Goal: Task Accomplishment & Management: Manage account settings

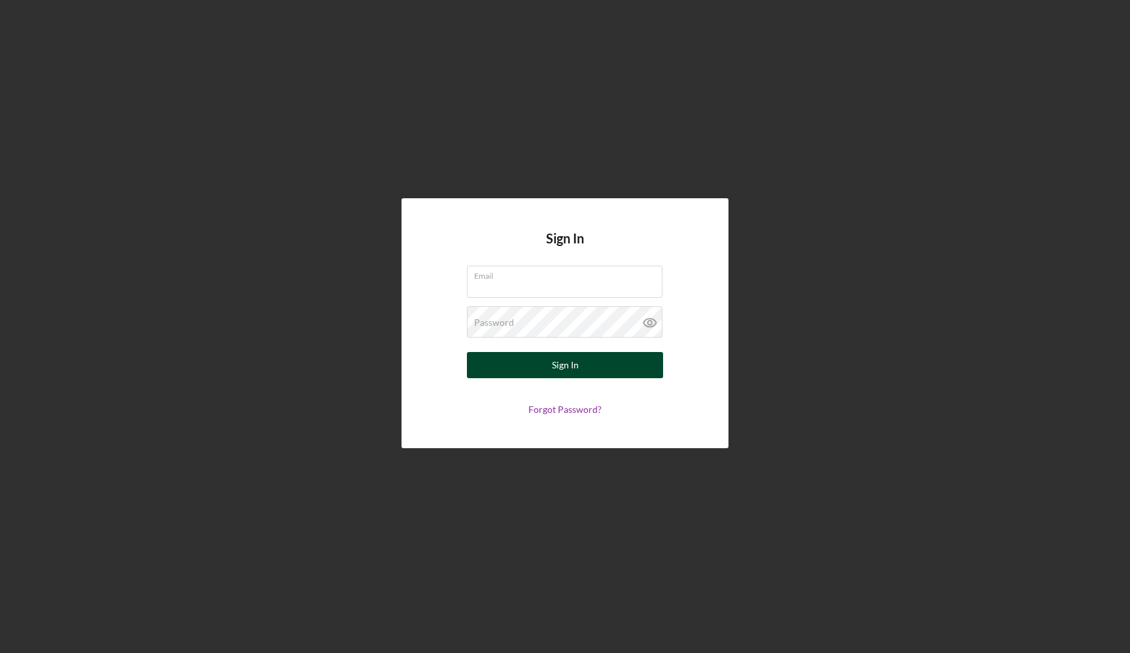
type input "[EMAIL_ADDRESS][DOMAIN_NAME]"
click at [555, 361] on div "Sign In" at bounding box center [565, 365] width 27 height 26
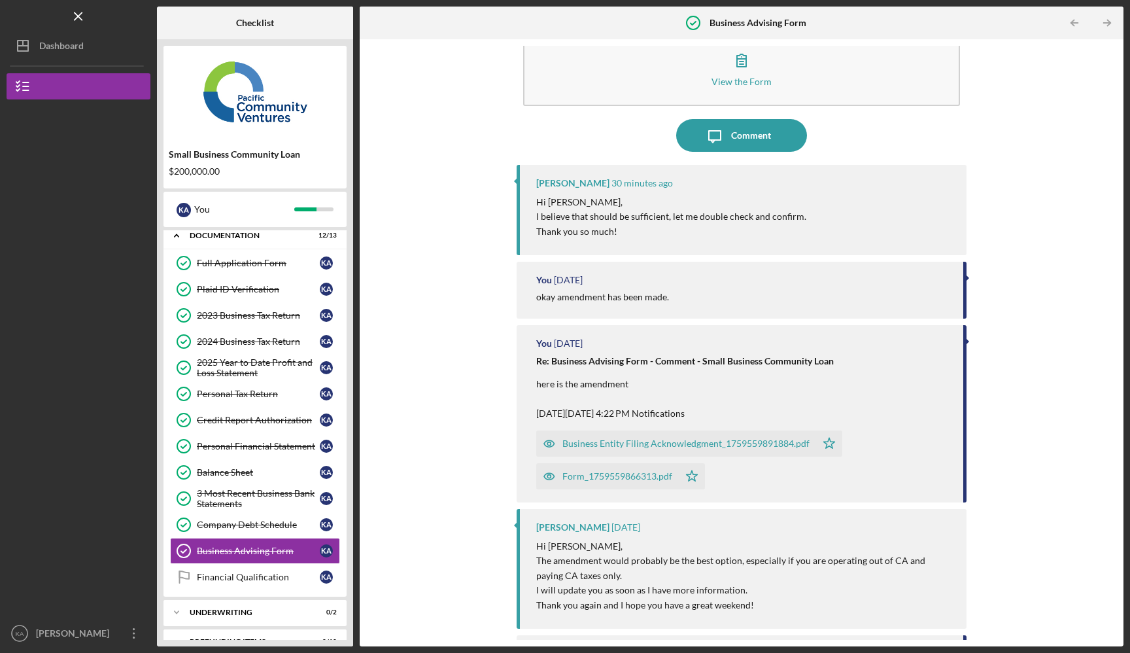
scroll to position [38, 0]
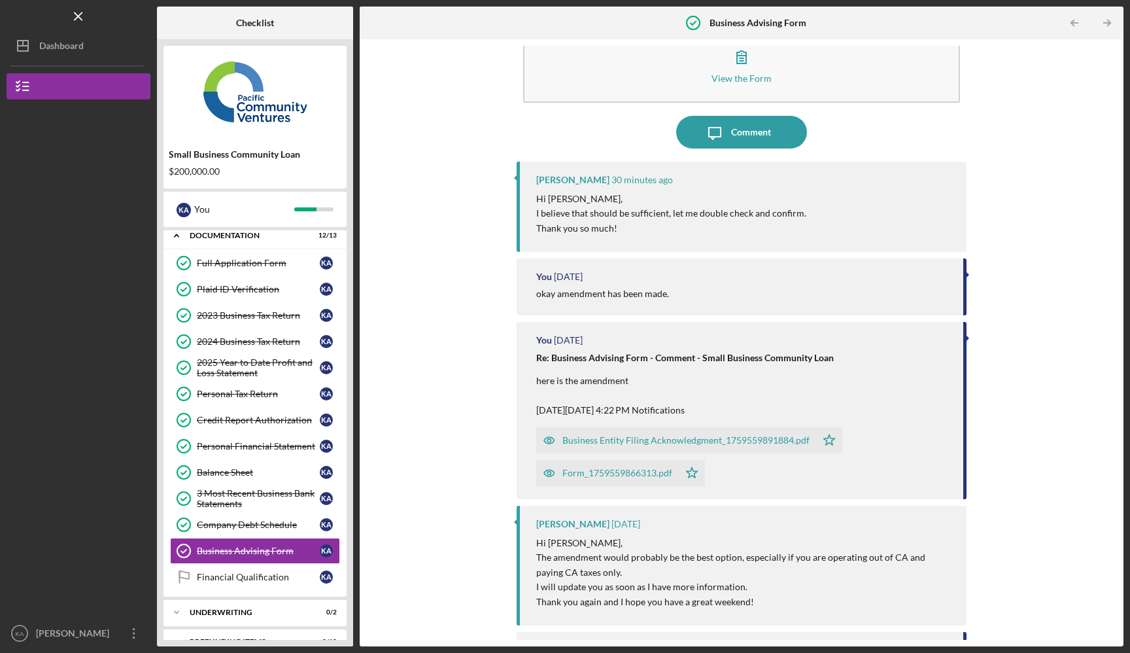
click at [623, 445] on div "Business Entity Filing Acknowledgment_1759559891884.pdf" at bounding box center [686, 440] width 247 height 10
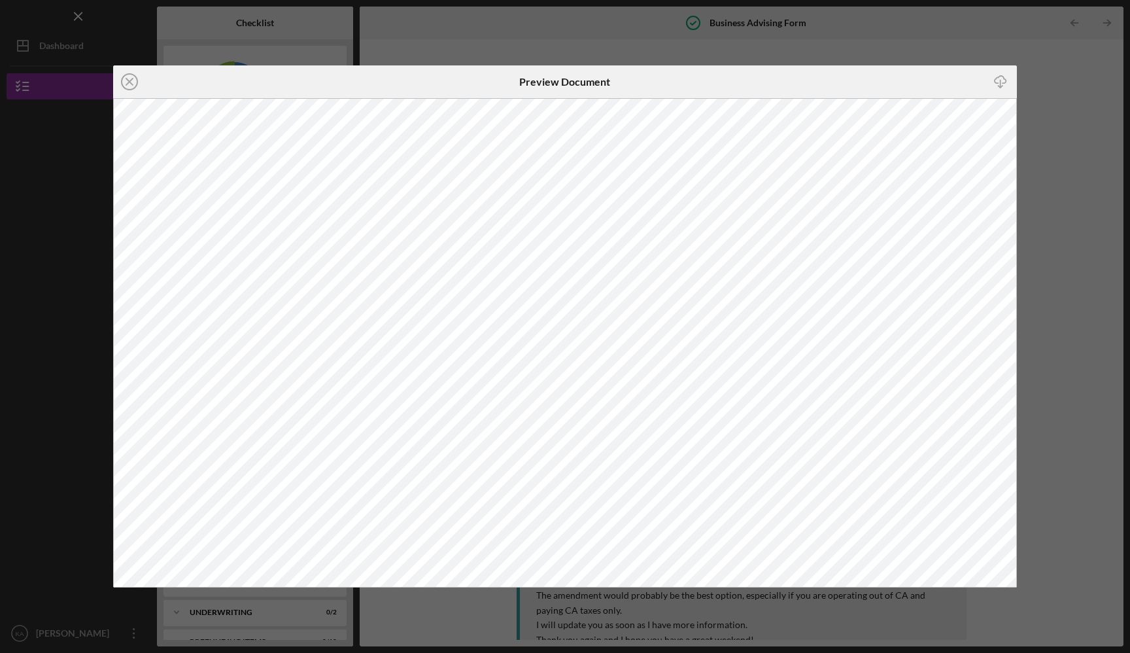
click at [450, 606] on div "Icon/Close Preview Document Icon/Download" at bounding box center [565, 326] width 1130 height 653
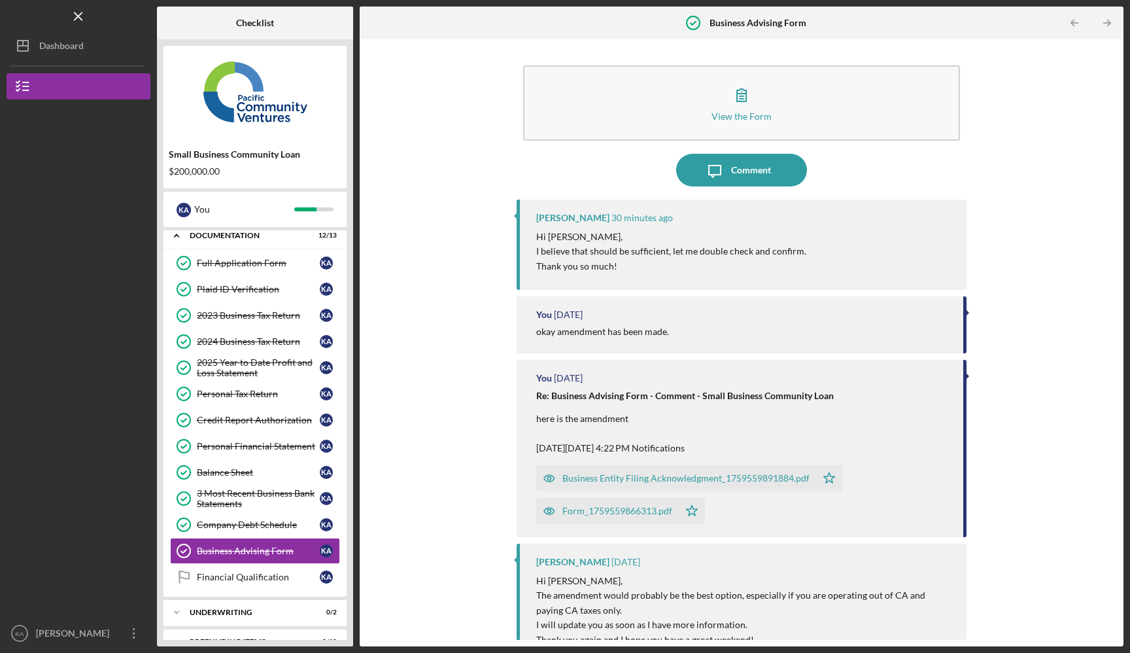
click at [623, 506] on div "Form_1759559866313.pdf" at bounding box center [618, 511] width 110 height 10
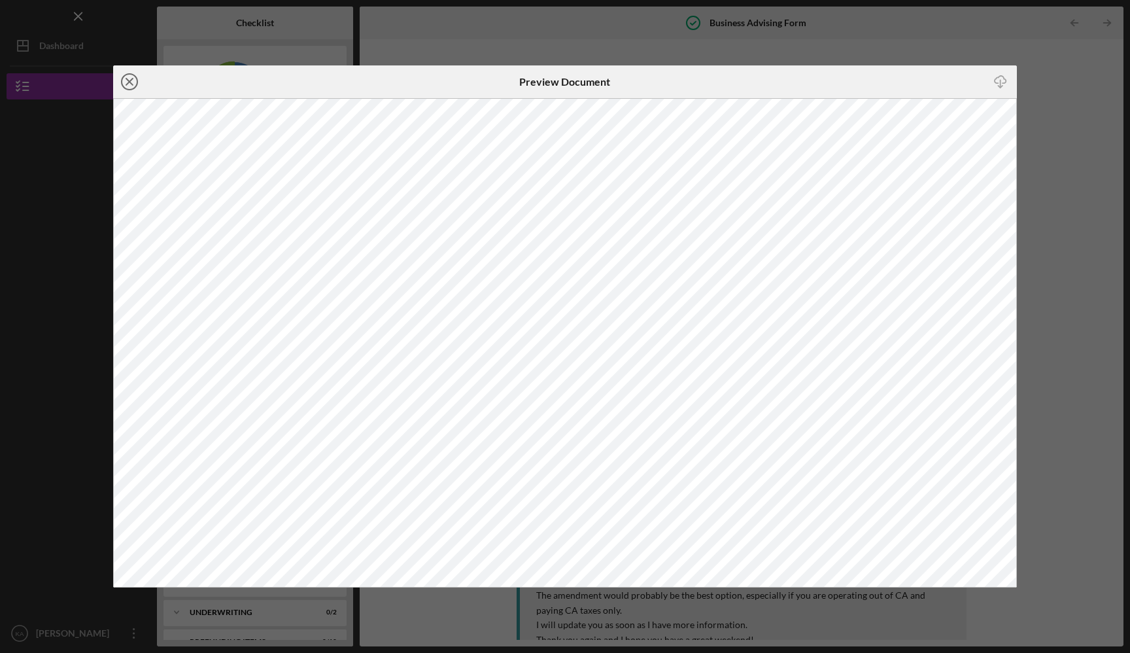
click at [128, 82] on line at bounding box center [129, 81] width 7 height 7
